Goal: Transaction & Acquisition: Purchase product/service

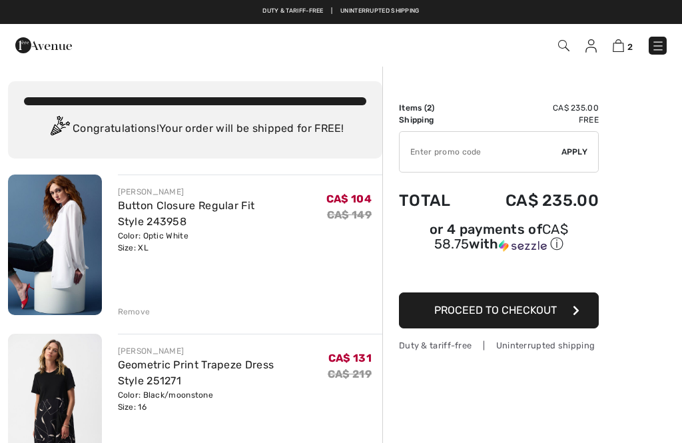
click at [561, 43] on img at bounding box center [563, 45] width 11 height 11
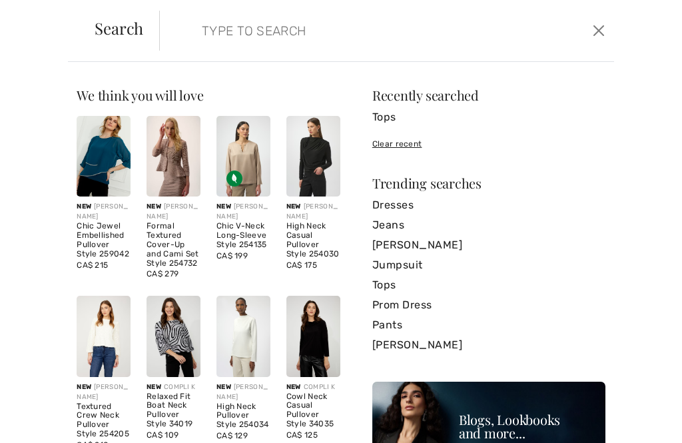
click at [198, 35] on input "search" at bounding box center [341, 31] width 298 height 40
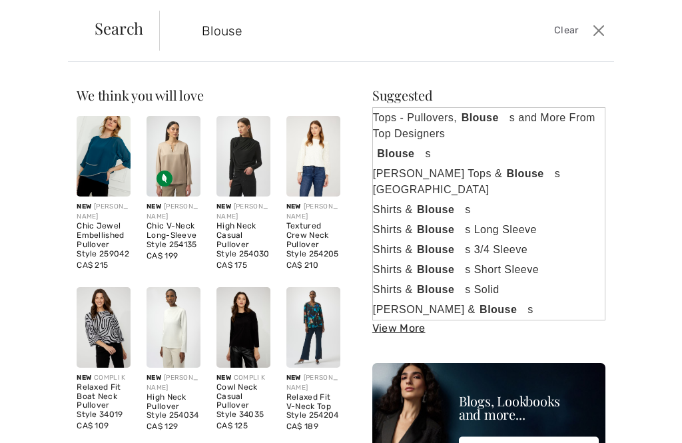
type input "Blouse"
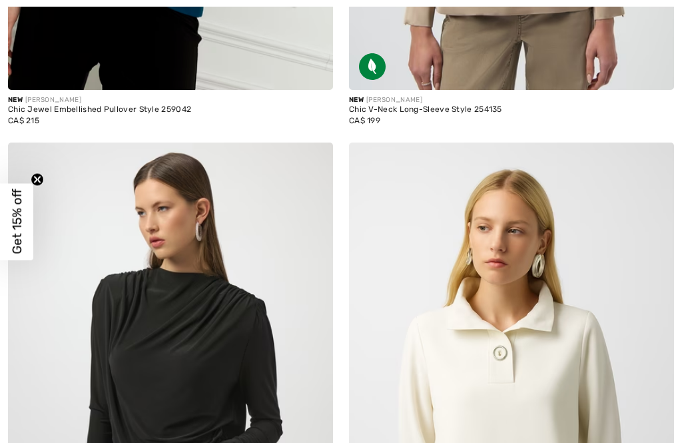
checkbox input "true"
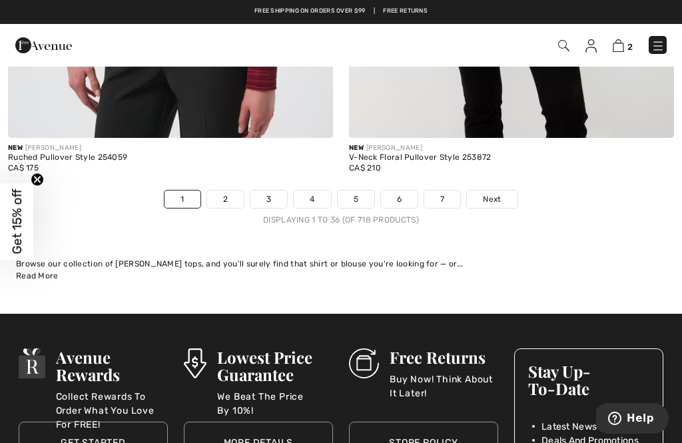
scroll to position [10064, 0]
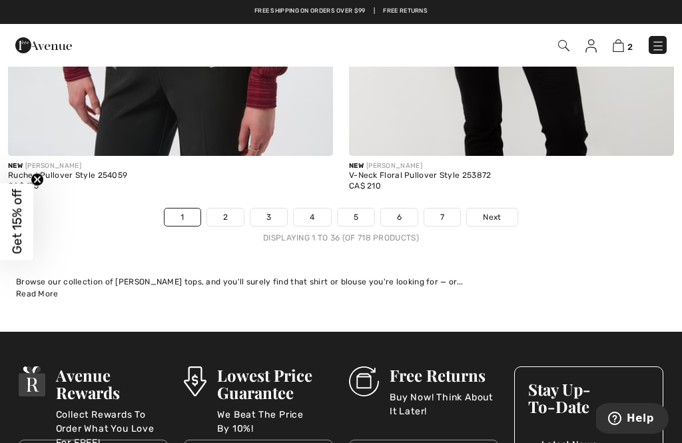
click at [230, 208] on link "2" at bounding box center [225, 216] width 37 height 17
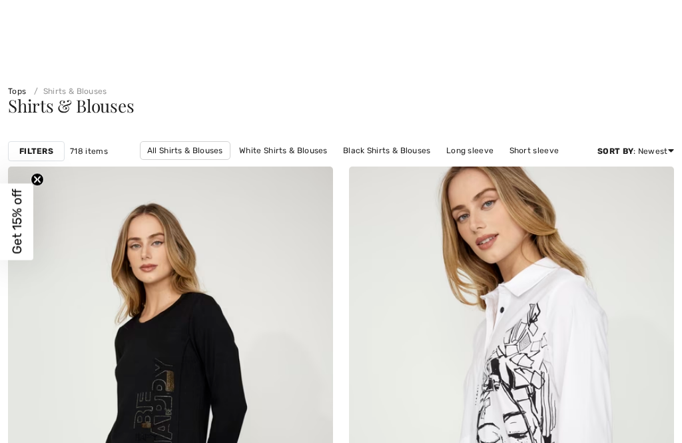
checkbox input "true"
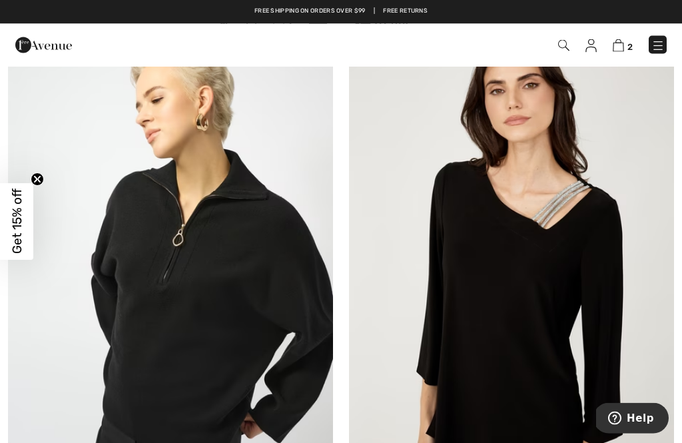
scroll to position [8532, 0]
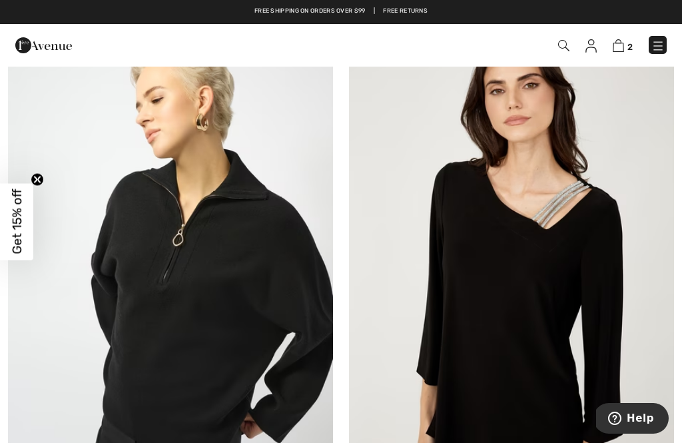
click at [569, 43] on img at bounding box center [563, 45] width 11 height 11
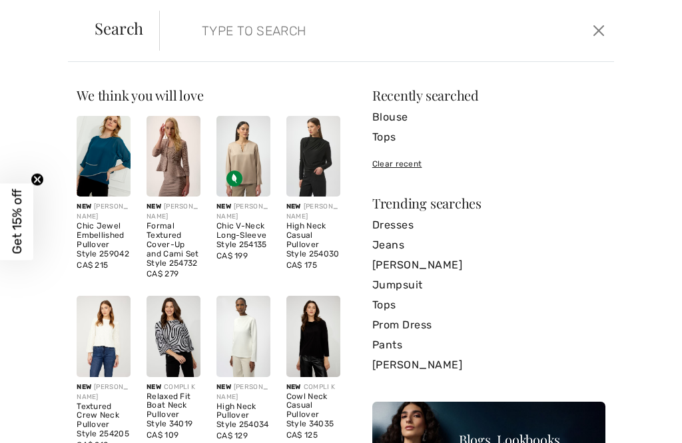
click at [220, 35] on input "search" at bounding box center [341, 31] width 298 height 40
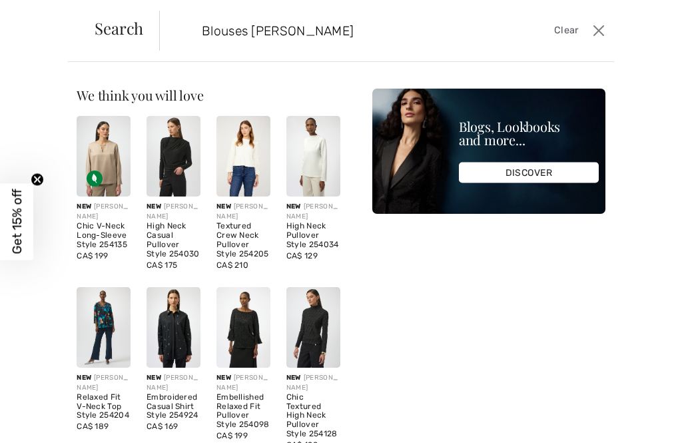
type input "Blouses Joseph ribkoff"
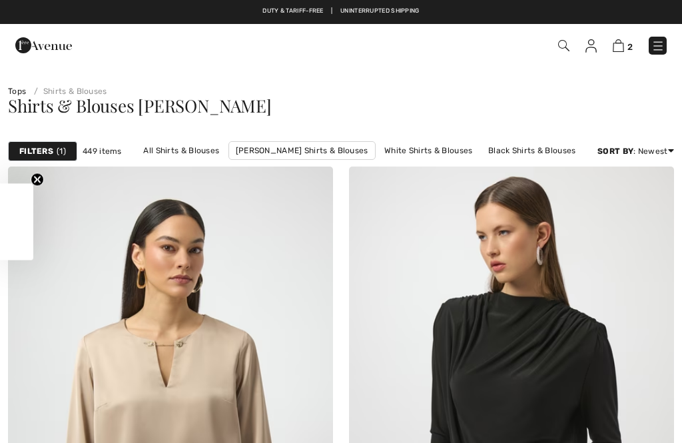
checkbox input "true"
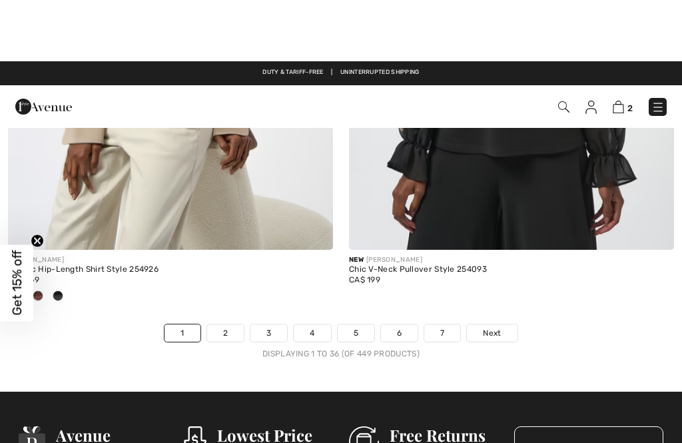
scroll to position [9972, 0]
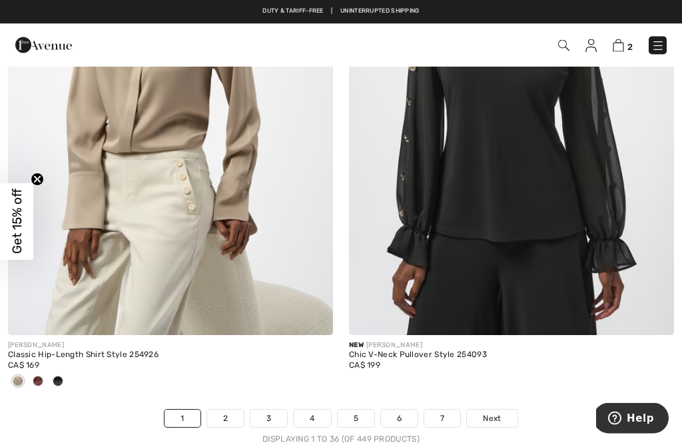
click at [238, 395] on div "JOSEPH RIBKOFF Classic Hip-Length Shirt Style 254926 CA$ 169" at bounding box center [170, 373] width 325 height 75
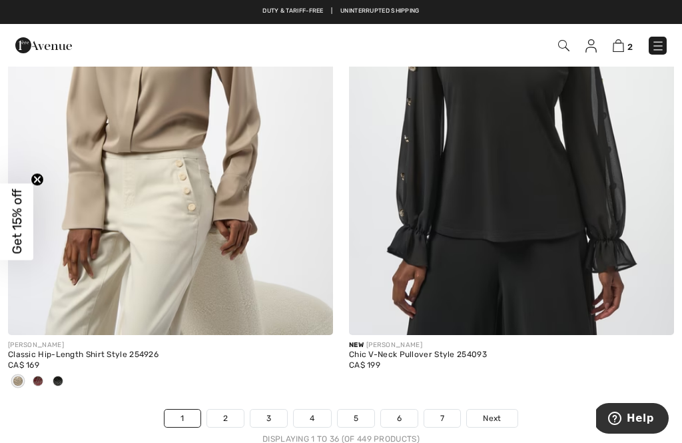
click at [226, 410] on link "2" at bounding box center [225, 418] width 37 height 17
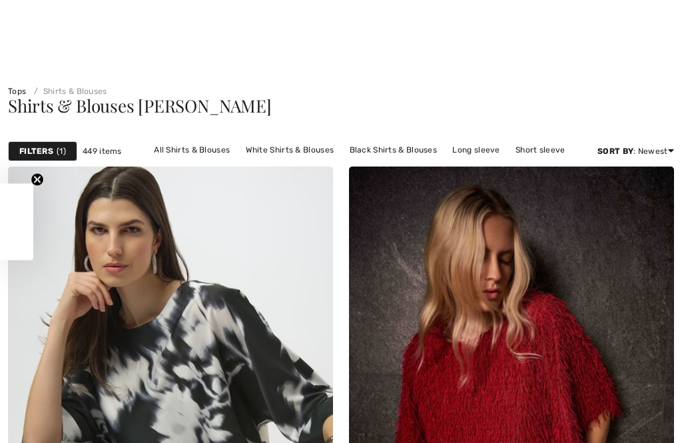
checkbox input "true"
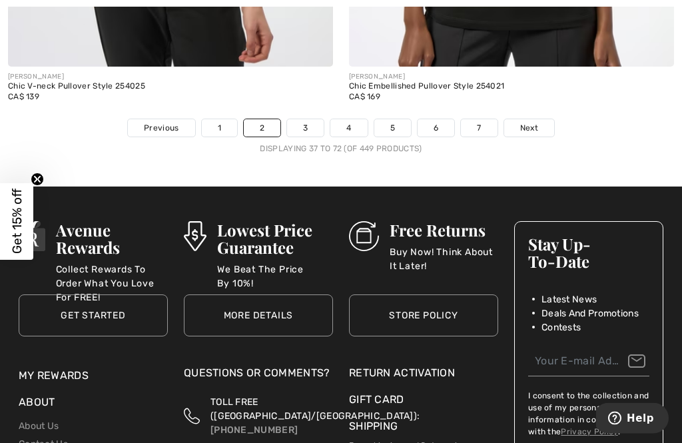
scroll to position [10219, 0]
click at [309, 123] on link "3" at bounding box center [305, 127] width 37 height 17
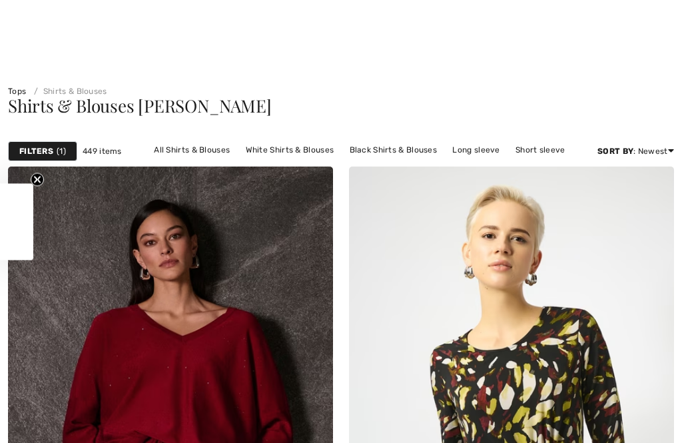
checkbox input "true"
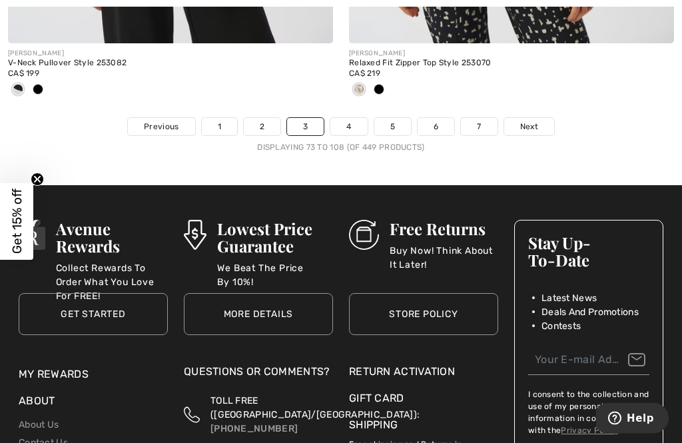
scroll to position [10235, 0]
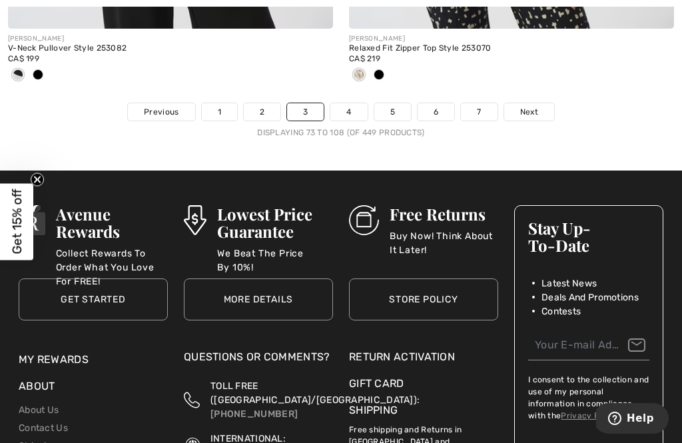
click at [352, 109] on link "4" at bounding box center [348, 111] width 37 height 17
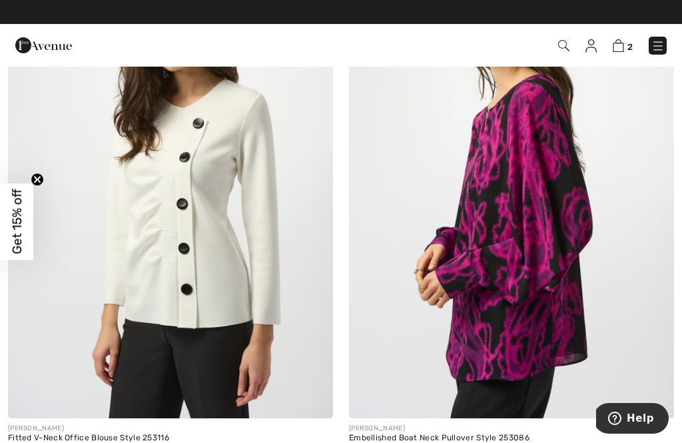
scroll to position [4141, 0]
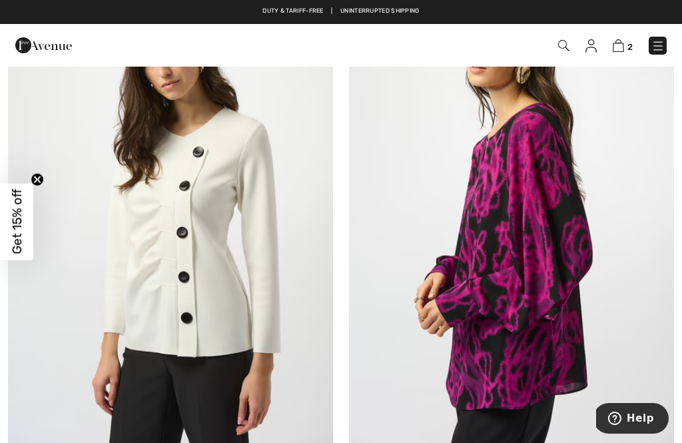
click at [516, 238] on img at bounding box center [511, 203] width 325 height 488
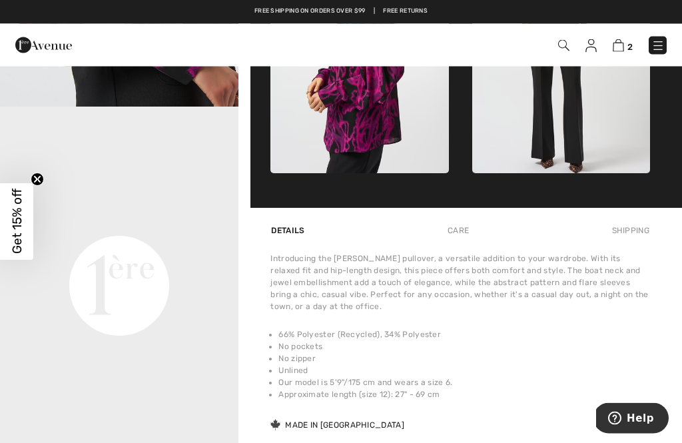
scroll to position [675, 0]
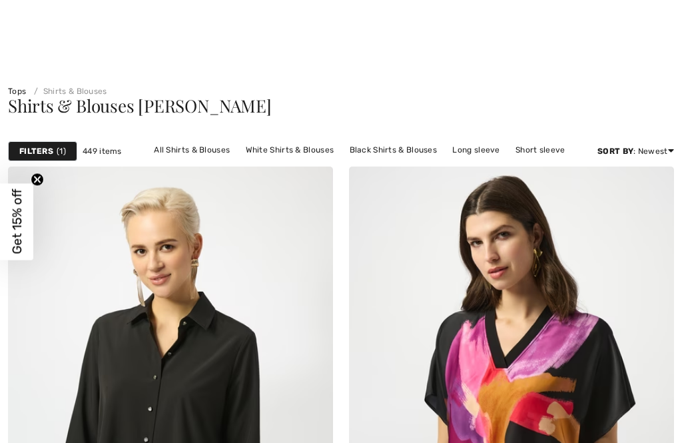
checkbox input "true"
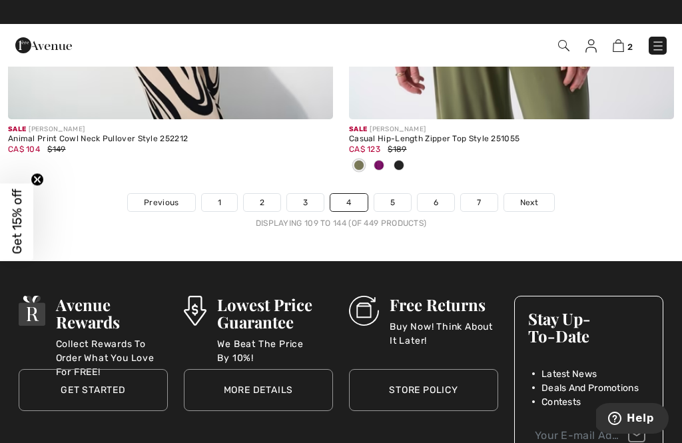
scroll to position [10093, 0]
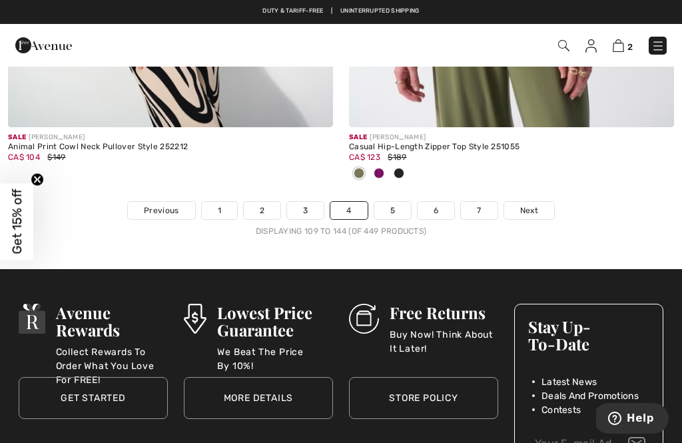
click at [394, 202] on link "5" at bounding box center [392, 210] width 37 height 17
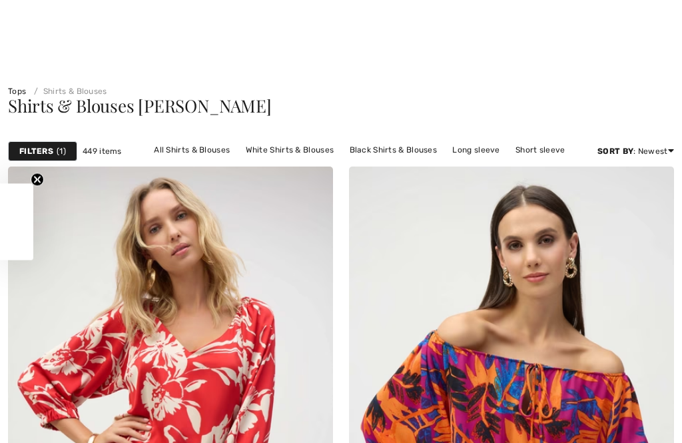
checkbox input "true"
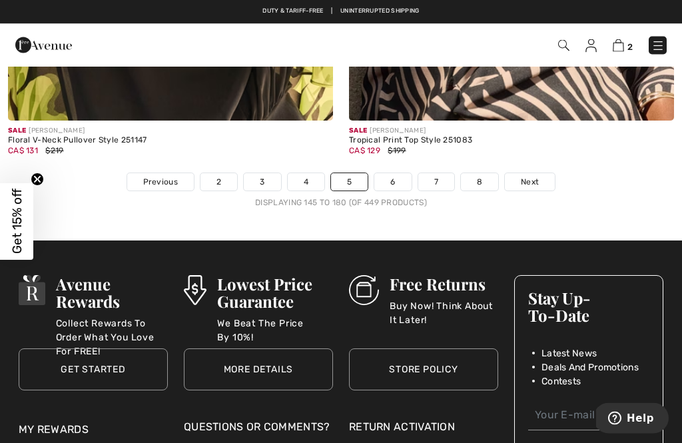
scroll to position [10166, 0]
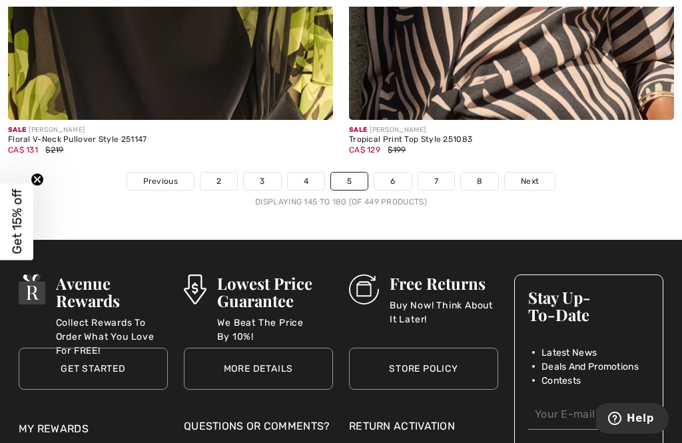
click at [396, 172] on link "6" at bounding box center [392, 180] width 37 height 17
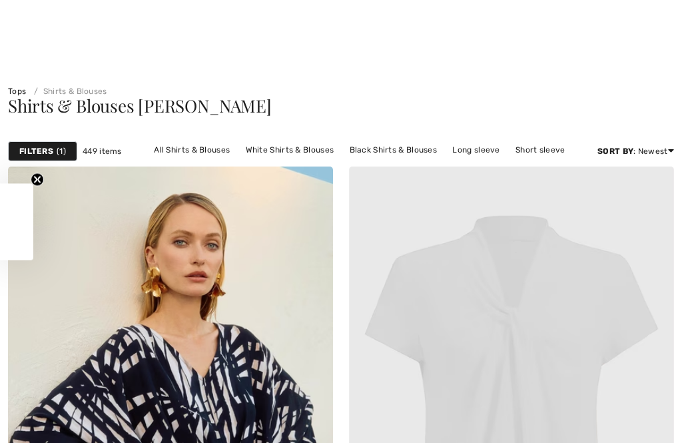
checkbox input "true"
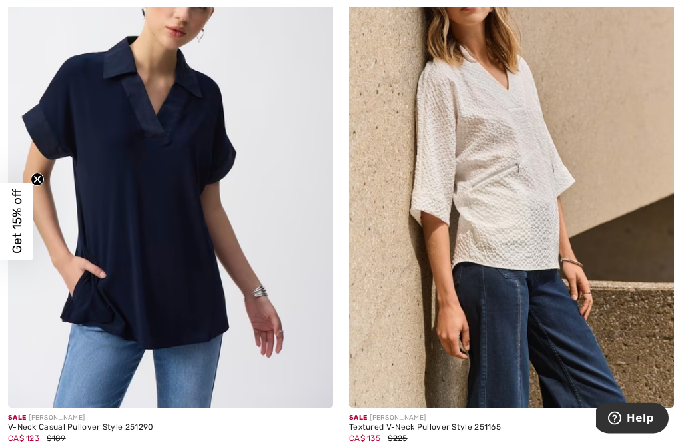
scroll to position [823, 0]
